Goal: Task Accomplishment & Management: Manage account settings

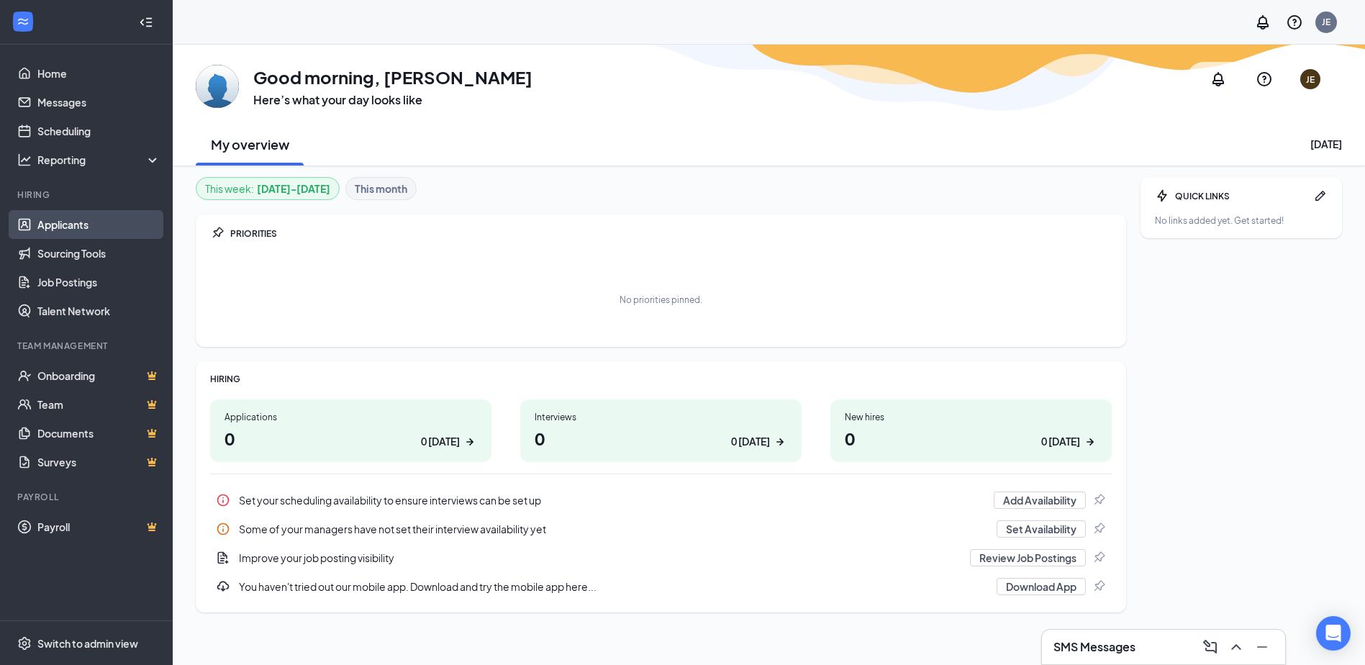
click at [68, 214] on link "Applicants" at bounding box center [98, 224] width 123 height 29
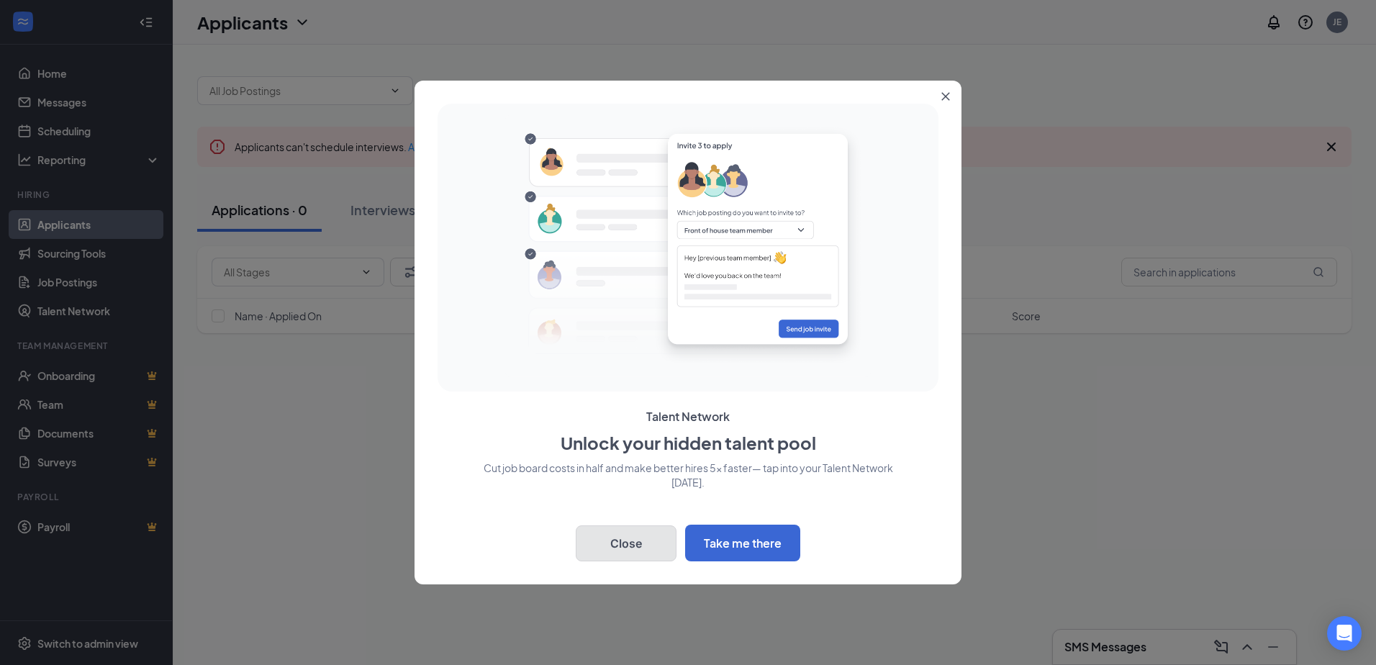
click at [641, 546] on button "Close" at bounding box center [626, 543] width 101 height 36
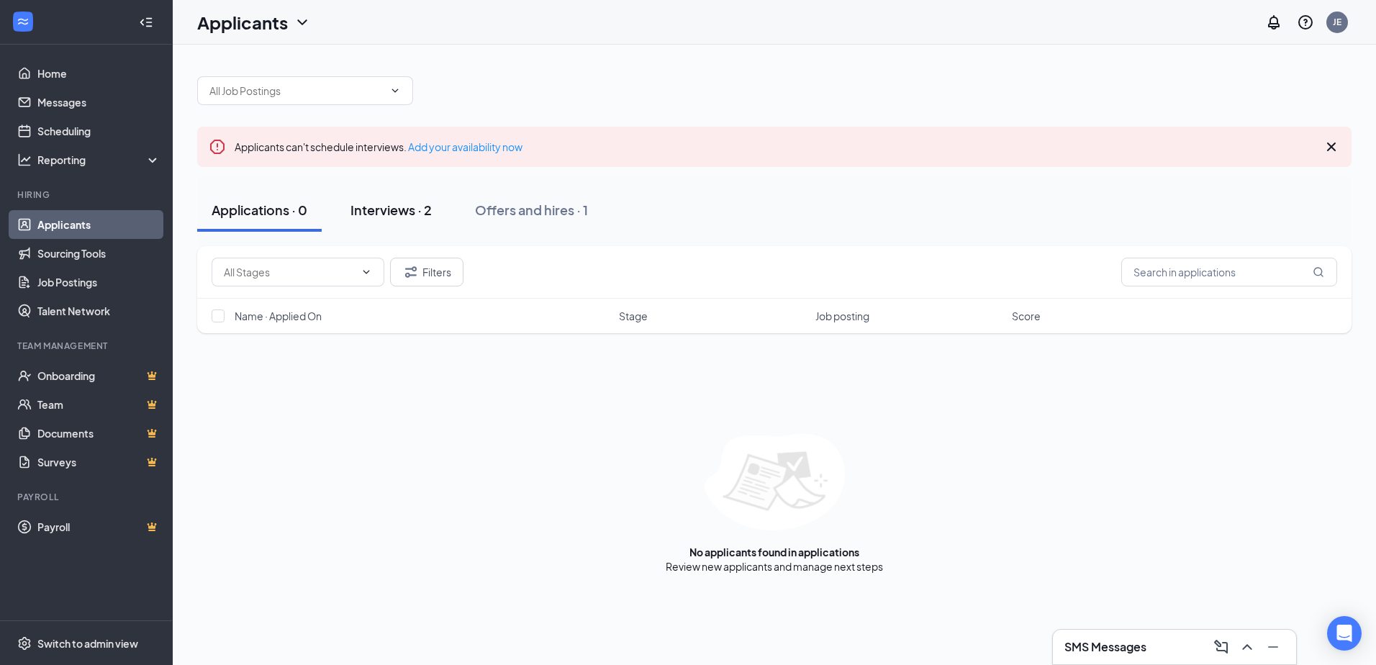
click at [417, 217] on div "Interviews · 2" at bounding box center [391, 210] width 81 height 18
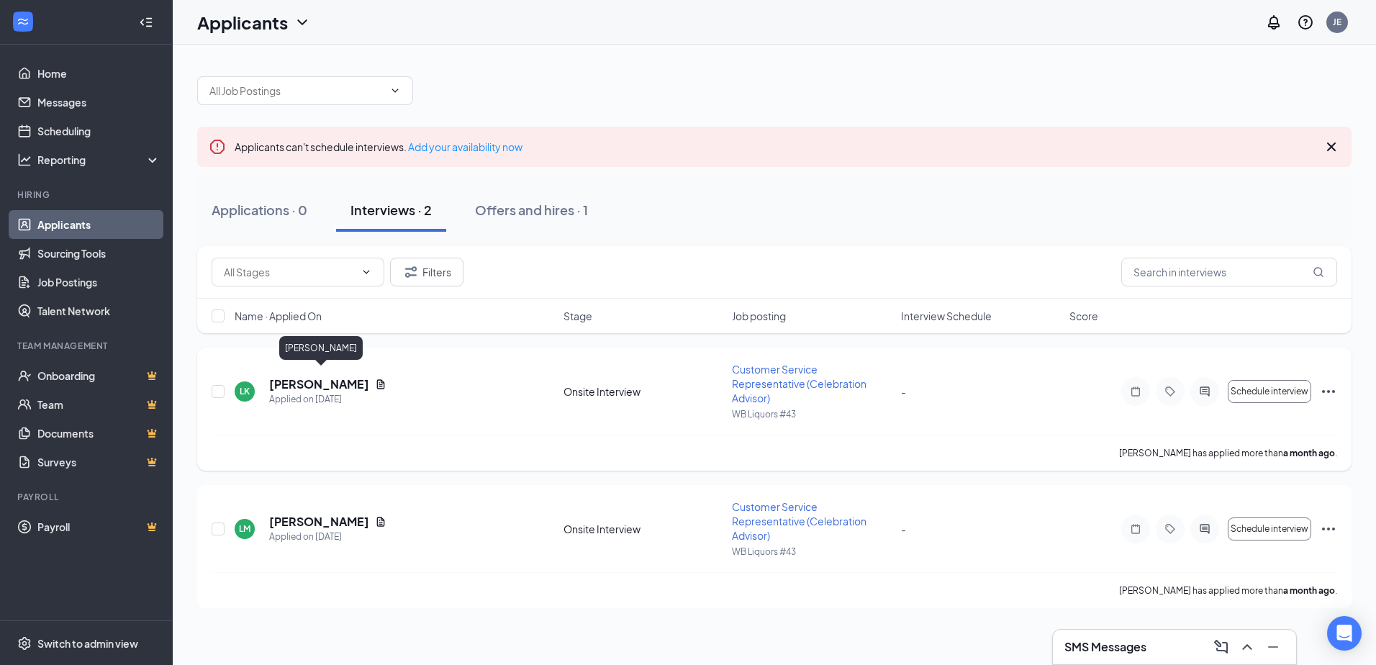
click at [318, 383] on h5 "LeaMarie Krzyzaniak" at bounding box center [319, 384] width 100 height 16
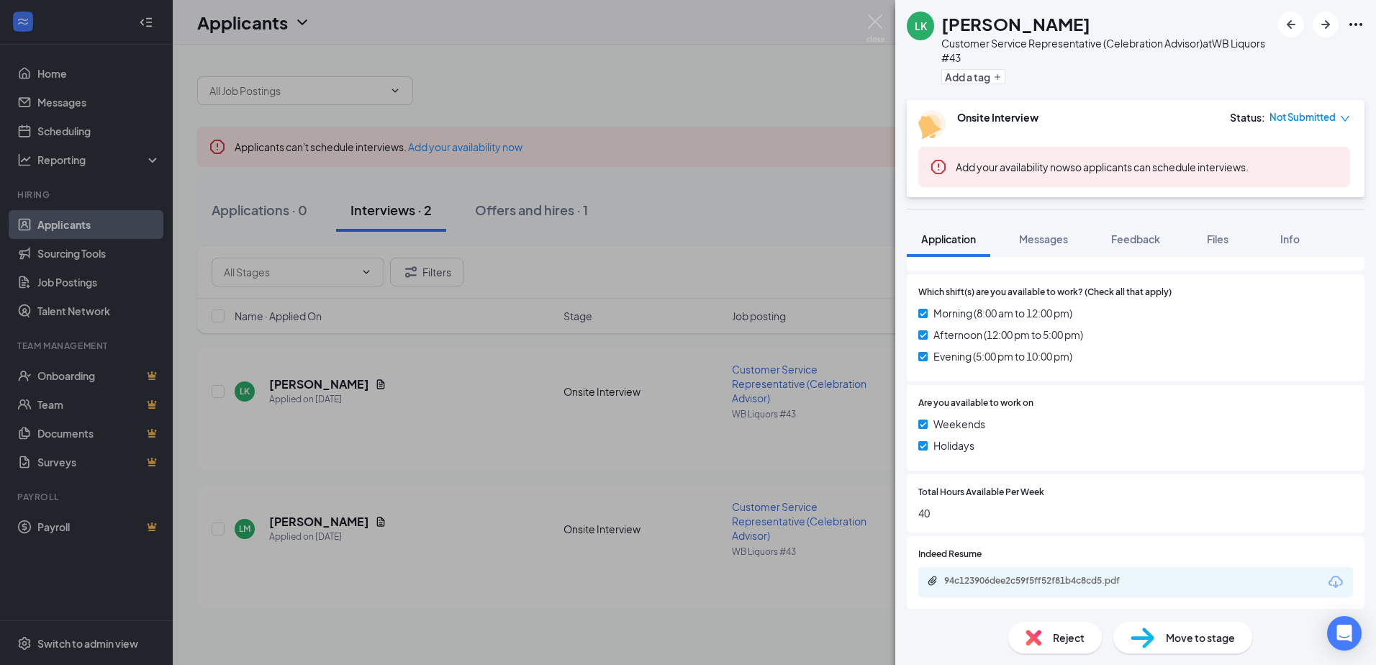
scroll to position [504, 0]
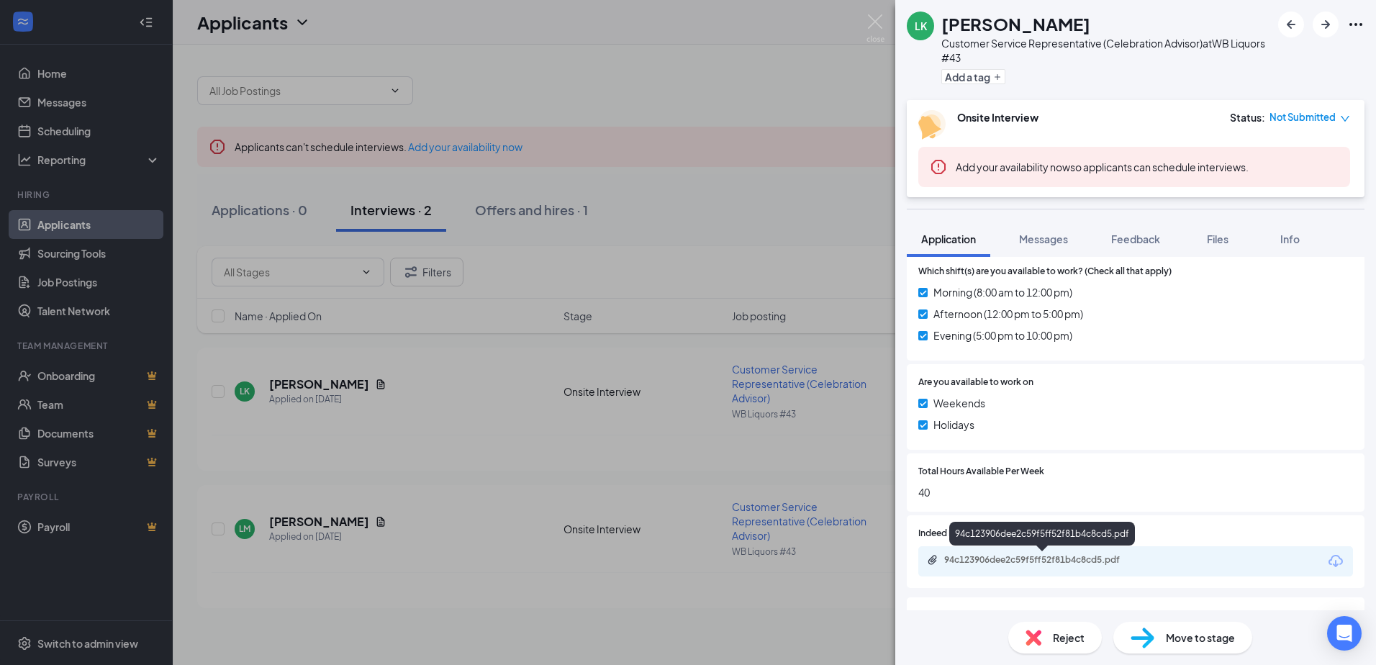
click at [1025, 562] on div "94c123906dee2c59f5ff52f81b4c8cd5.pdf" at bounding box center [1045, 560] width 202 height 12
click at [430, 458] on div "LK LeaMarie Krzyzaniak Customer Service Representative (Celebration Advisor) at…" at bounding box center [688, 332] width 1376 height 665
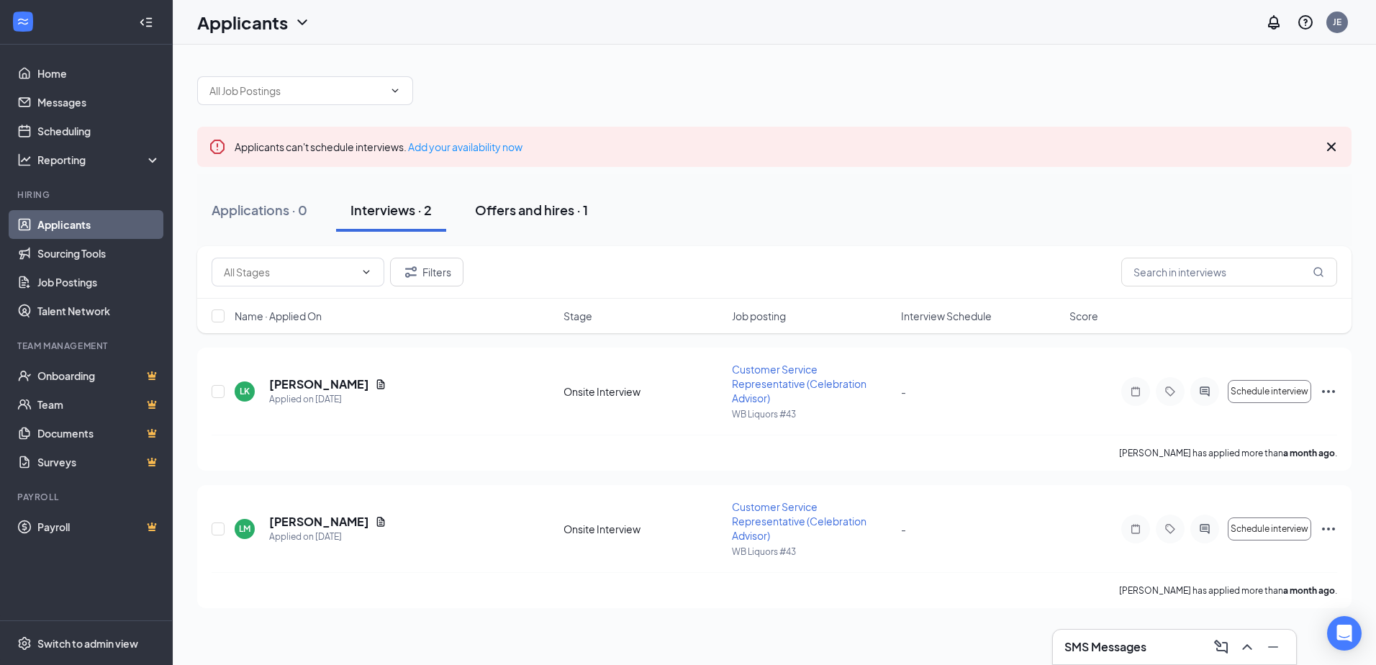
click at [558, 217] on div "Offers and hires · 1" at bounding box center [531, 210] width 113 height 18
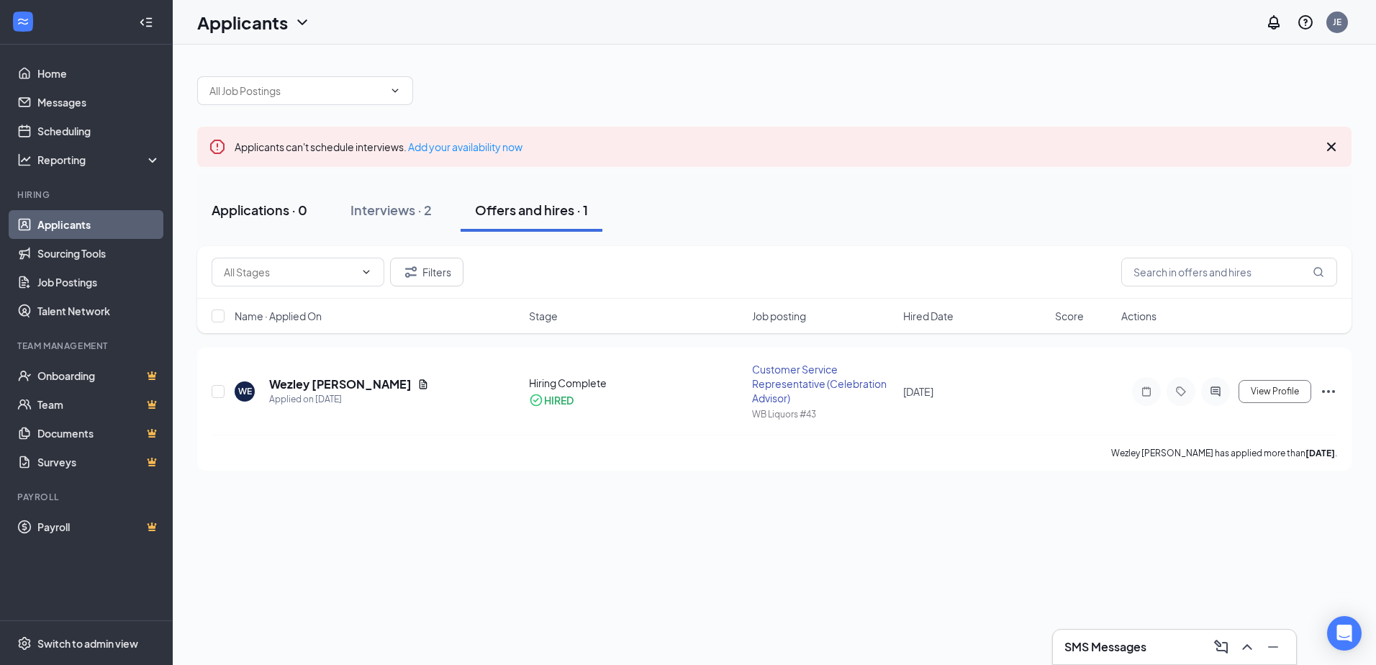
click at [276, 206] on div "Applications · 0" at bounding box center [260, 210] width 96 height 18
